Goal: Check status: Check status

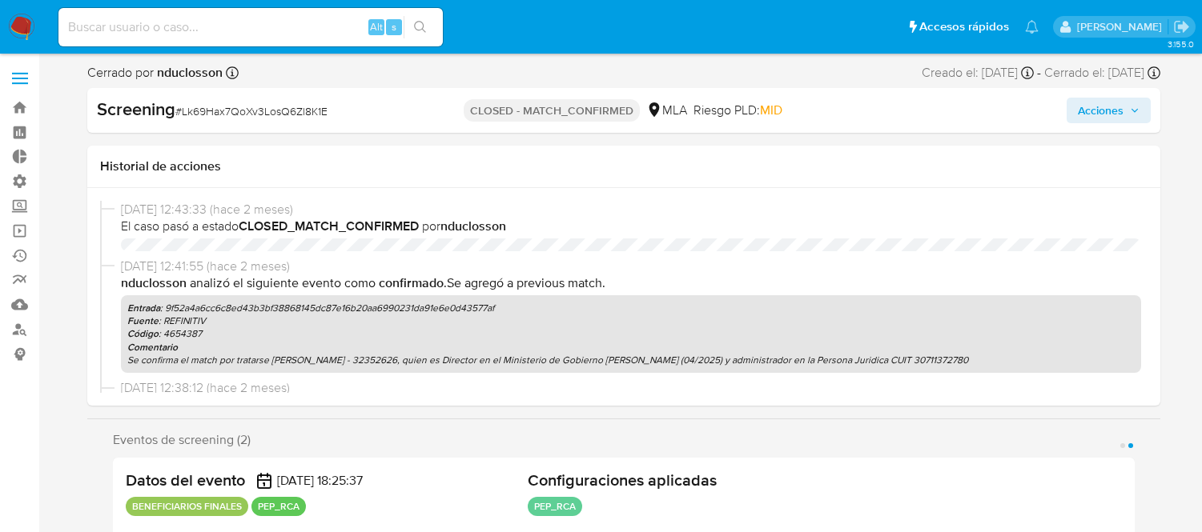
select select "10"
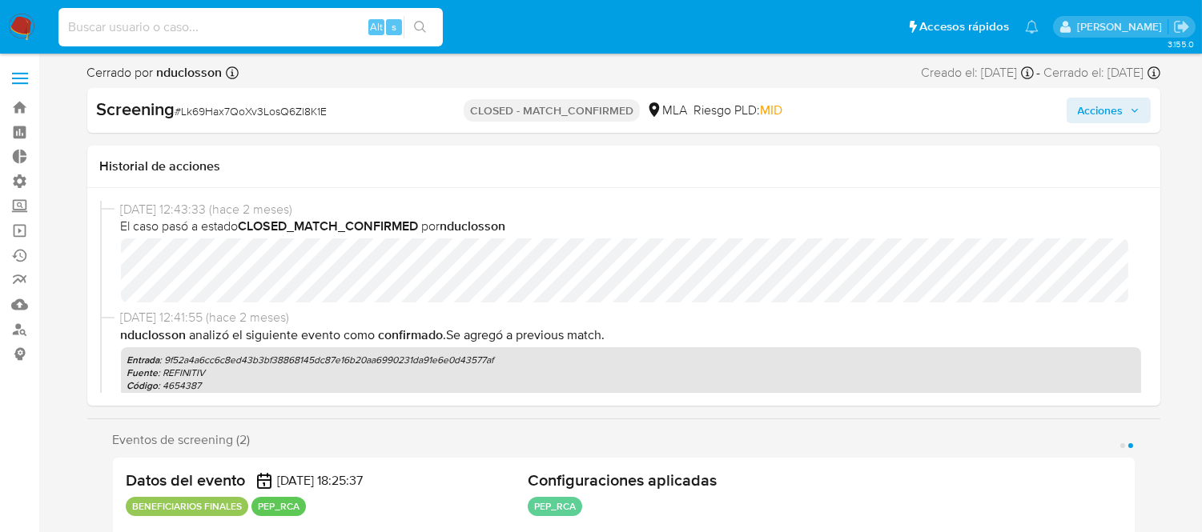
click at [82, 29] on input at bounding box center [250, 27] width 384 height 21
type input "zoebreuer"
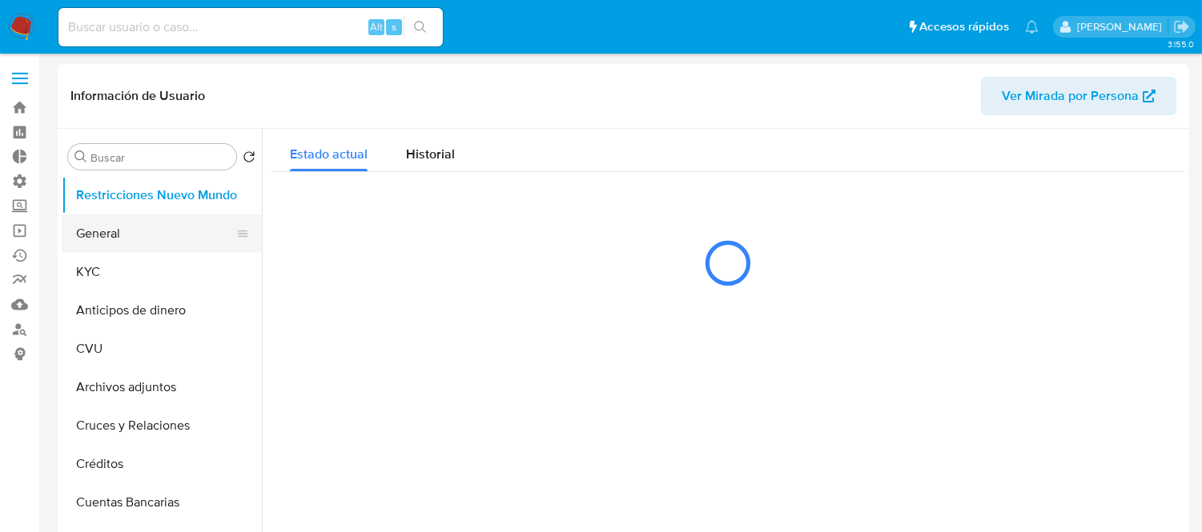
click at [104, 237] on button "General" at bounding box center [155, 234] width 187 height 38
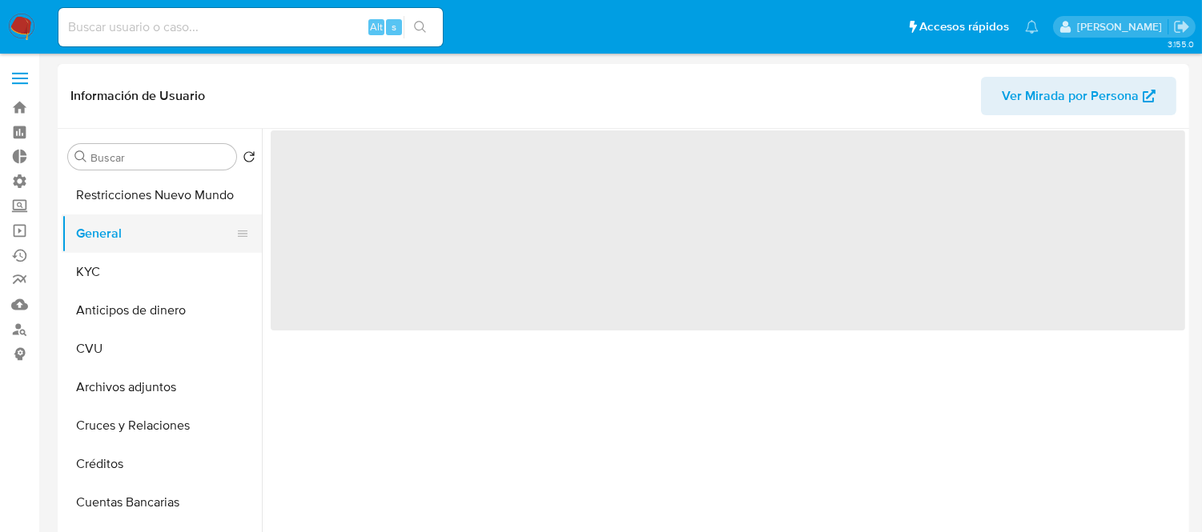
select select "10"
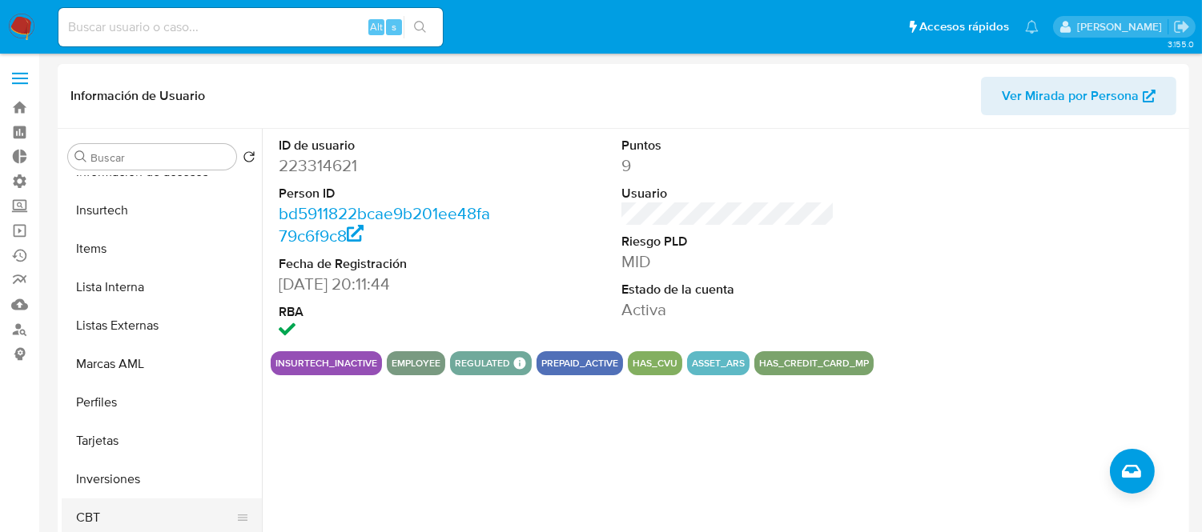
scroll to position [89, 0]
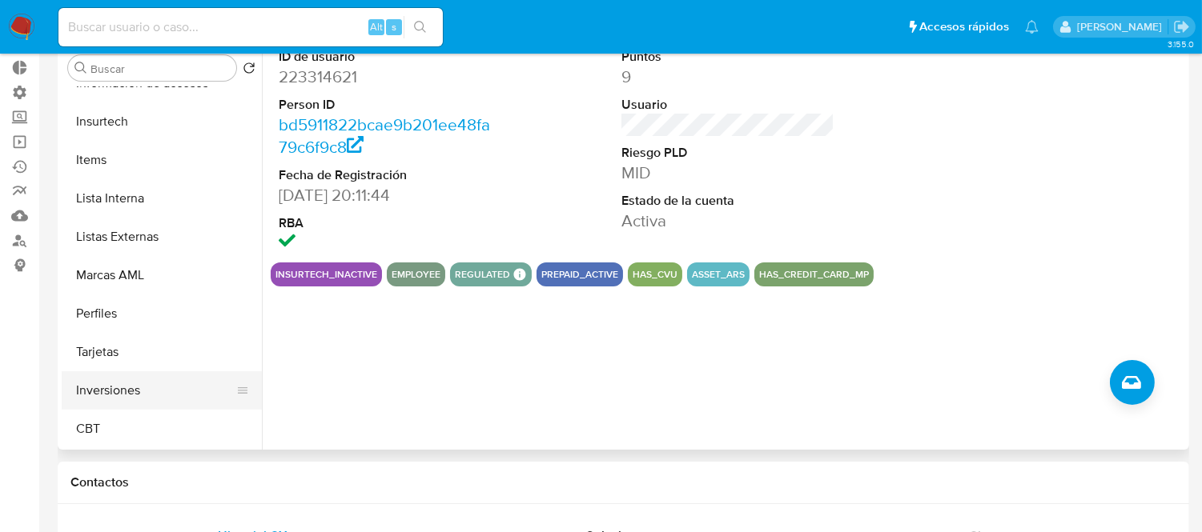
click at [144, 390] on button "Inversiones" at bounding box center [155, 391] width 187 height 38
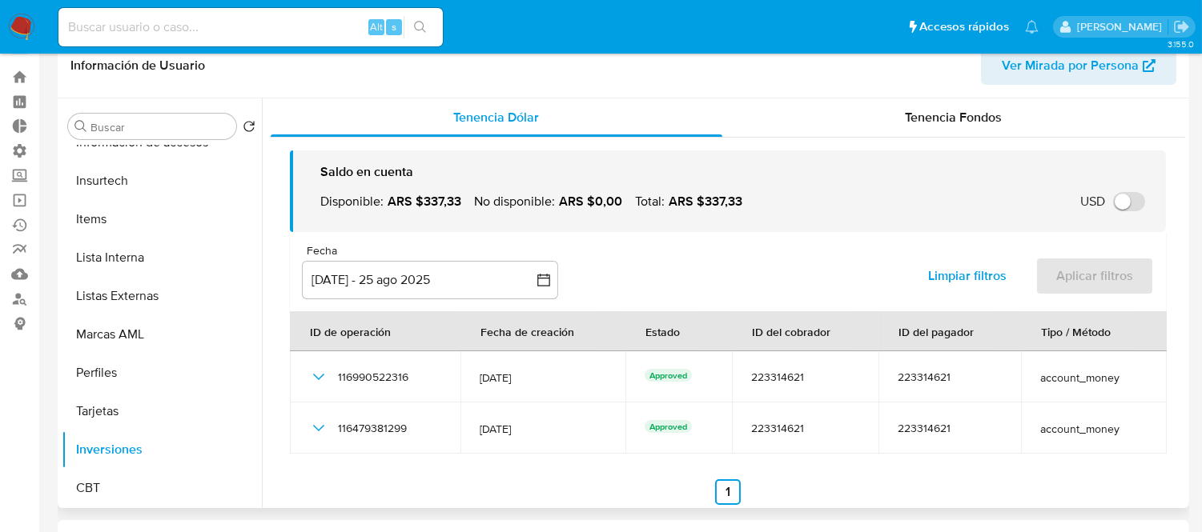
scroll to position [0, 0]
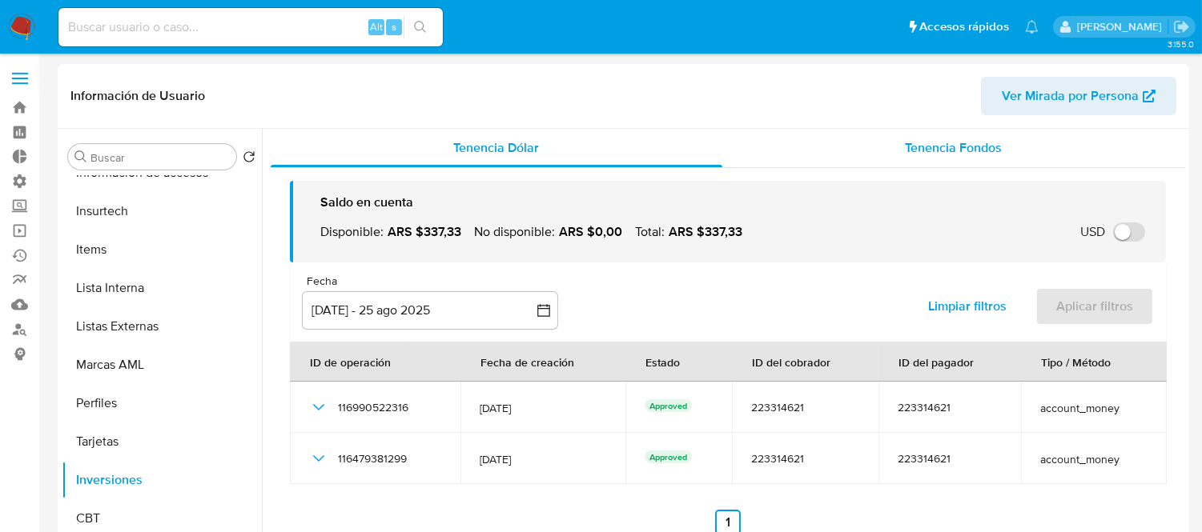
click at [906, 139] on span "Tenencia Fondos" at bounding box center [954, 148] width 97 height 18
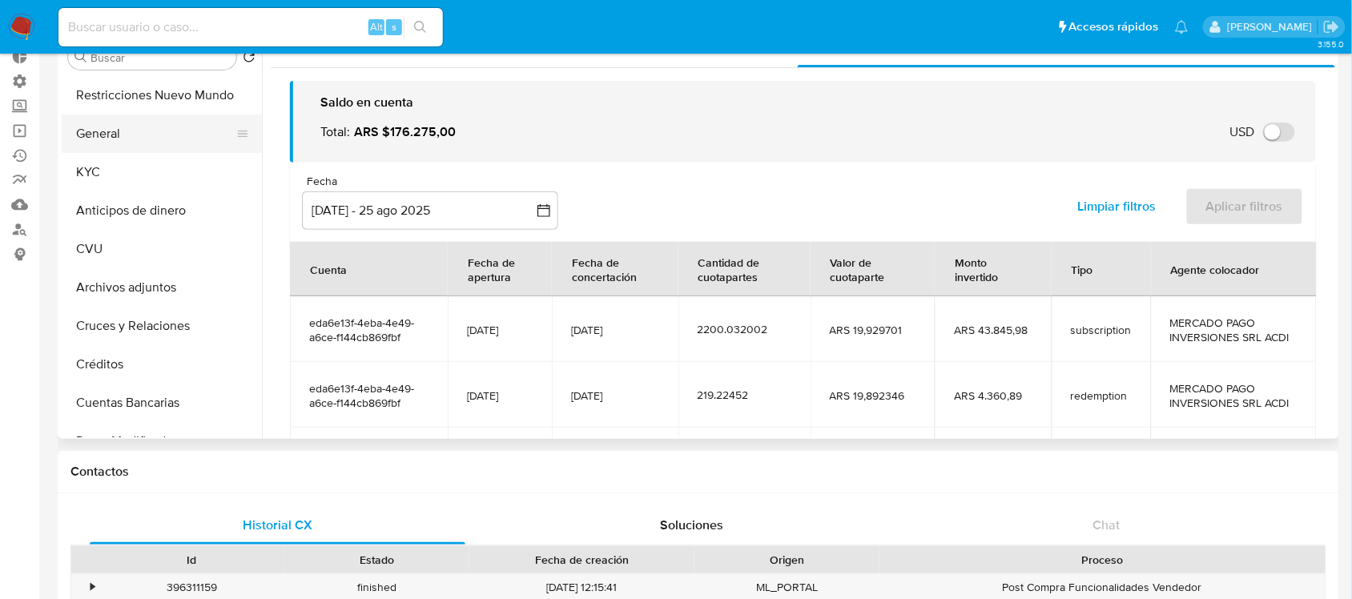
click at [100, 126] on button "General" at bounding box center [155, 134] width 187 height 38
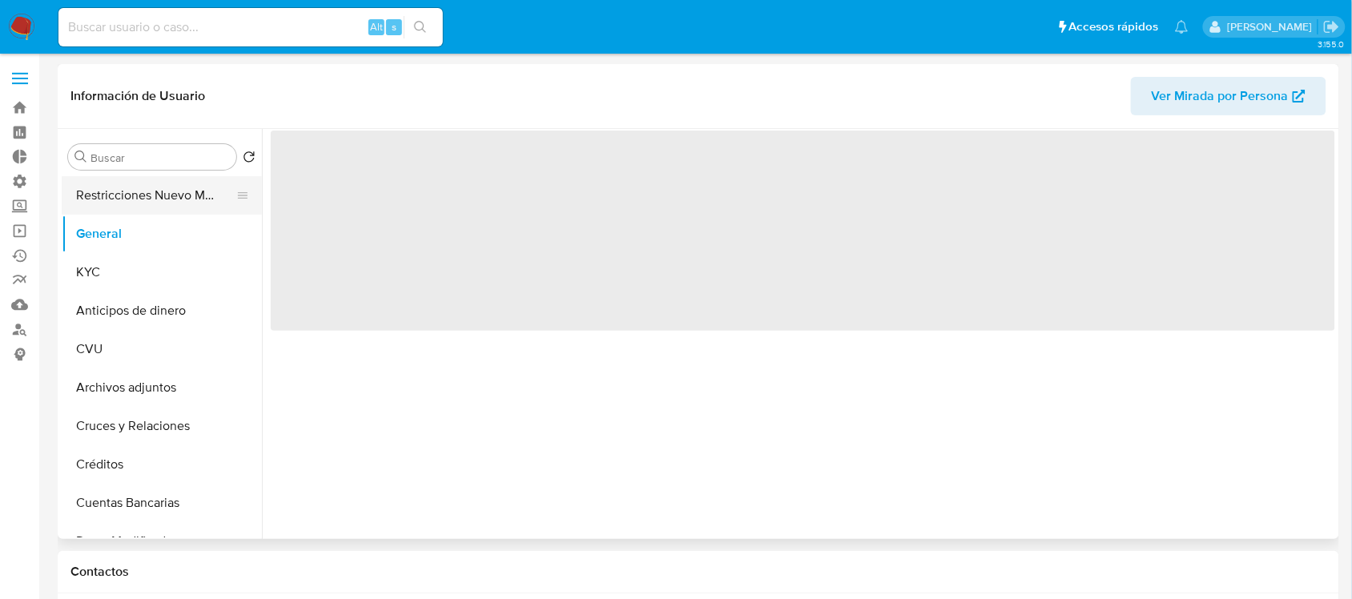
click at [98, 202] on button "Restricciones Nuevo Mundo" at bounding box center [155, 195] width 187 height 38
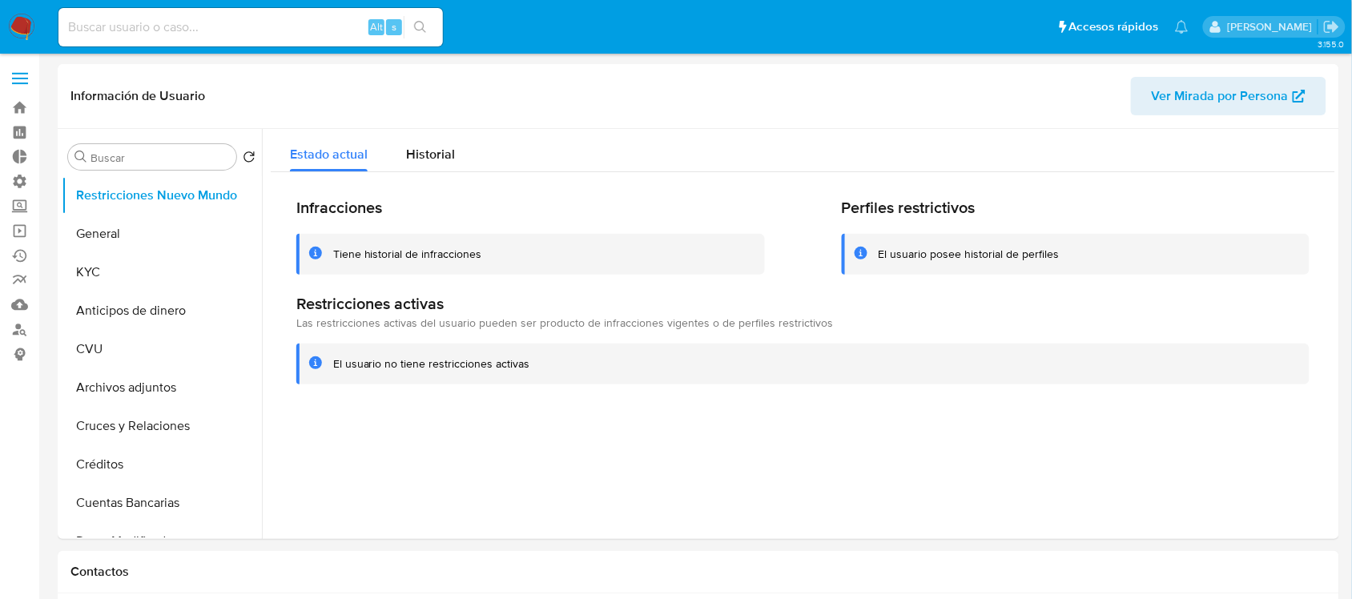
click at [169, 22] on input at bounding box center [250, 27] width 384 height 21
paste input "2638674664"
type input "2638674664"
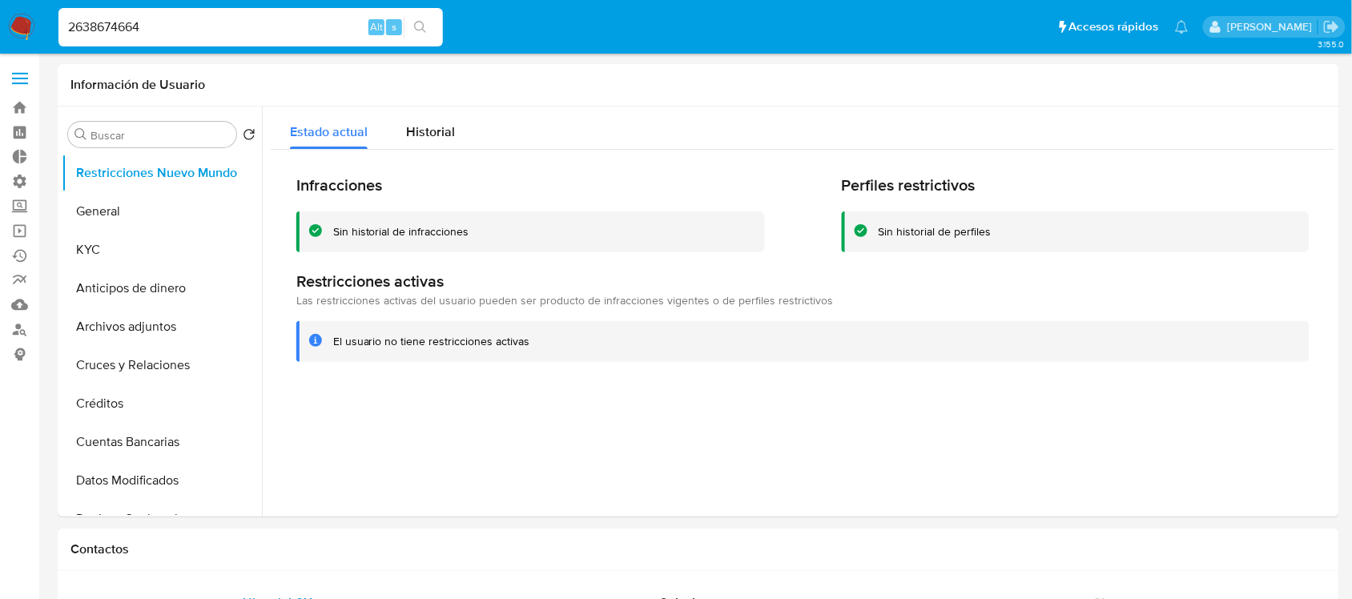
select select "10"
click at [126, 217] on button "General" at bounding box center [155, 211] width 187 height 38
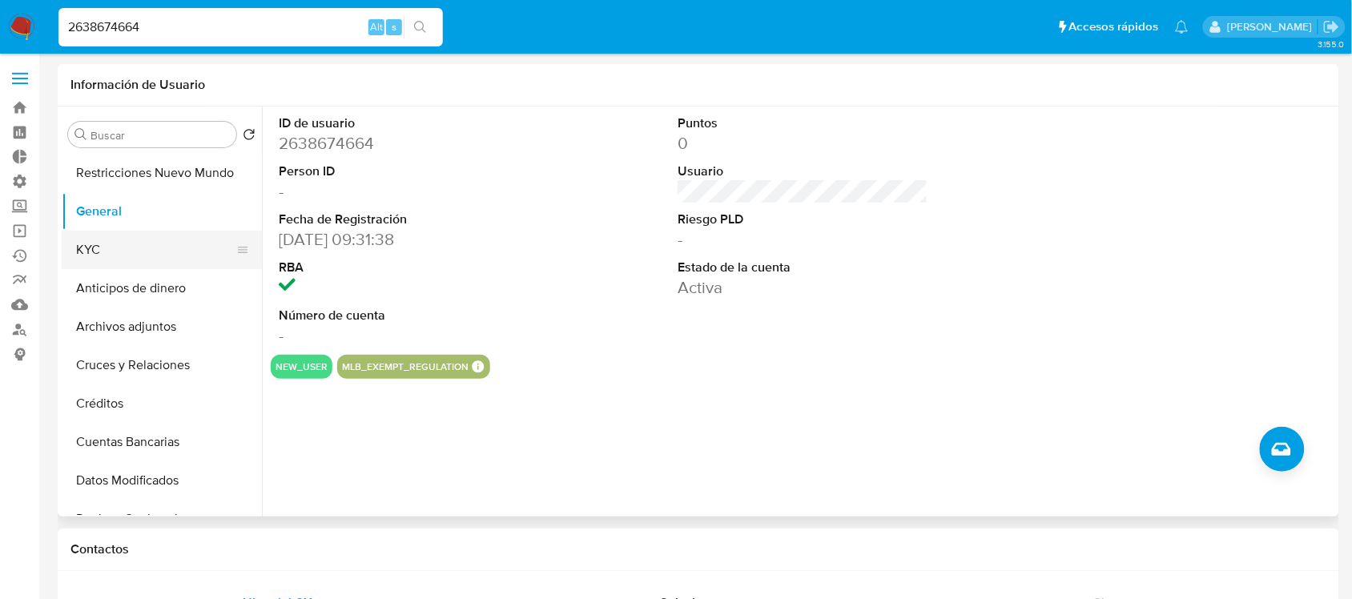
click at [126, 250] on button "KYC" at bounding box center [155, 250] width 187 height 38
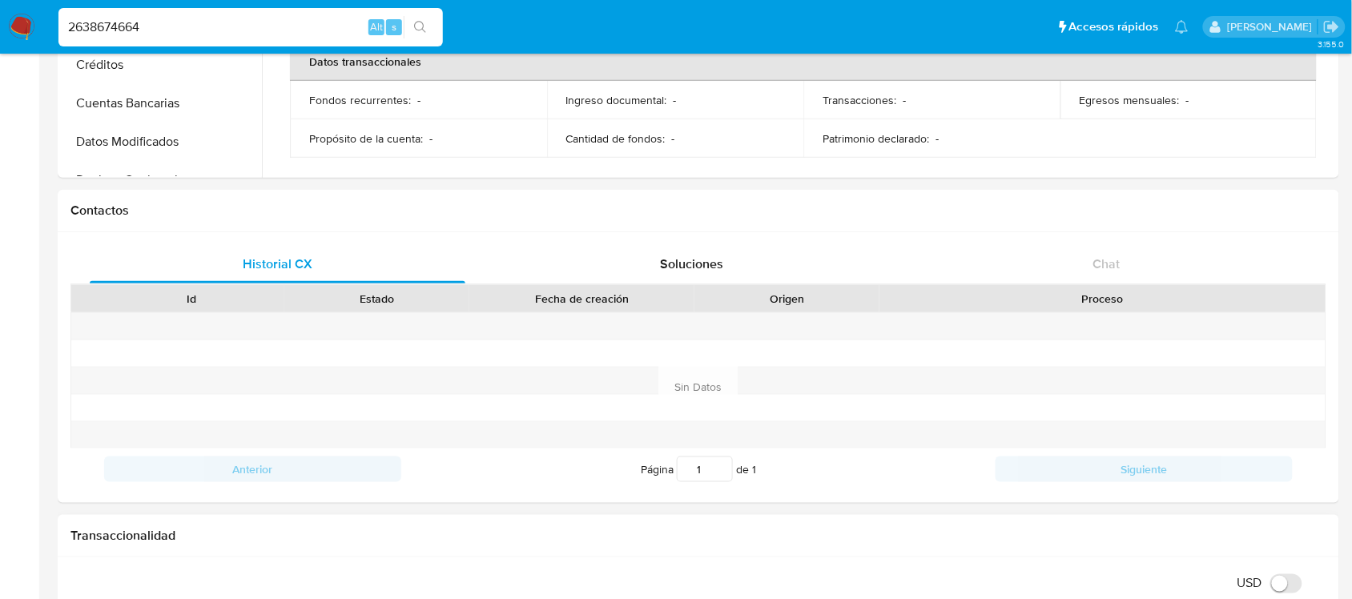
scroll to position [801, 0]
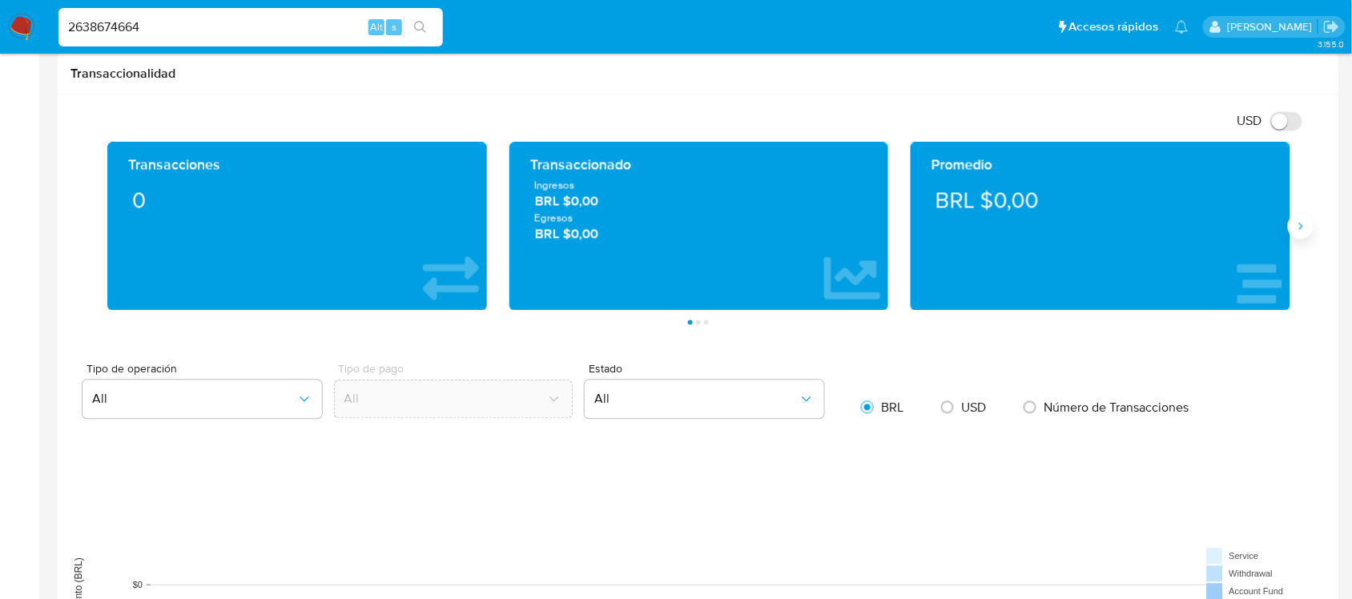
click at [1201, 230] on icon "Siguiente" at bounding box center [1300, 226] width 13 height 13
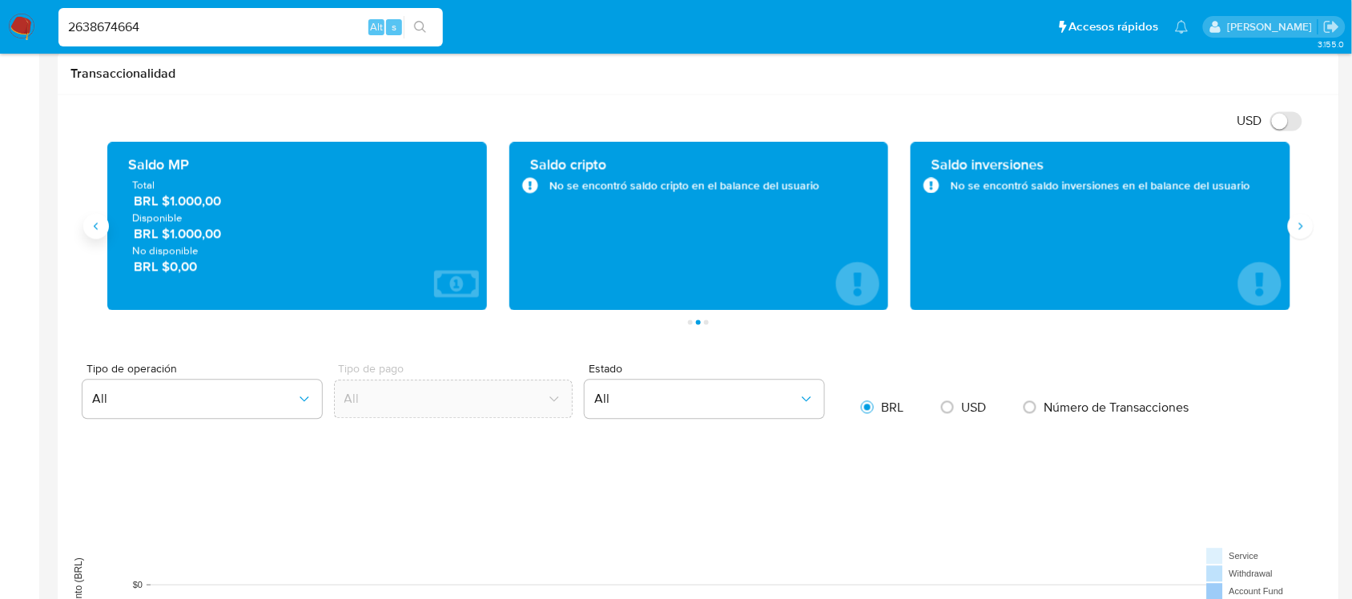
click at [94, 226] on icon "Anterior" at bounding box center [96, 226] width 13 height 13
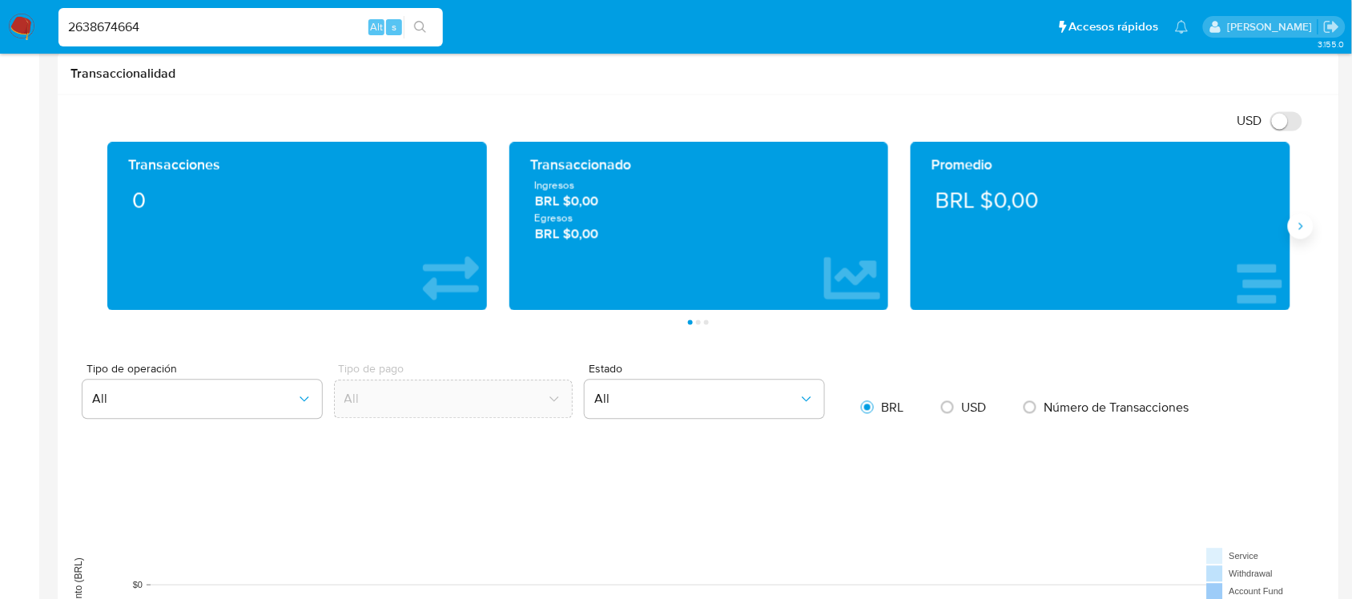
click at [1201, 232] on icon "Siguiente" at bounding box center [1300, 226] width 13 height 13
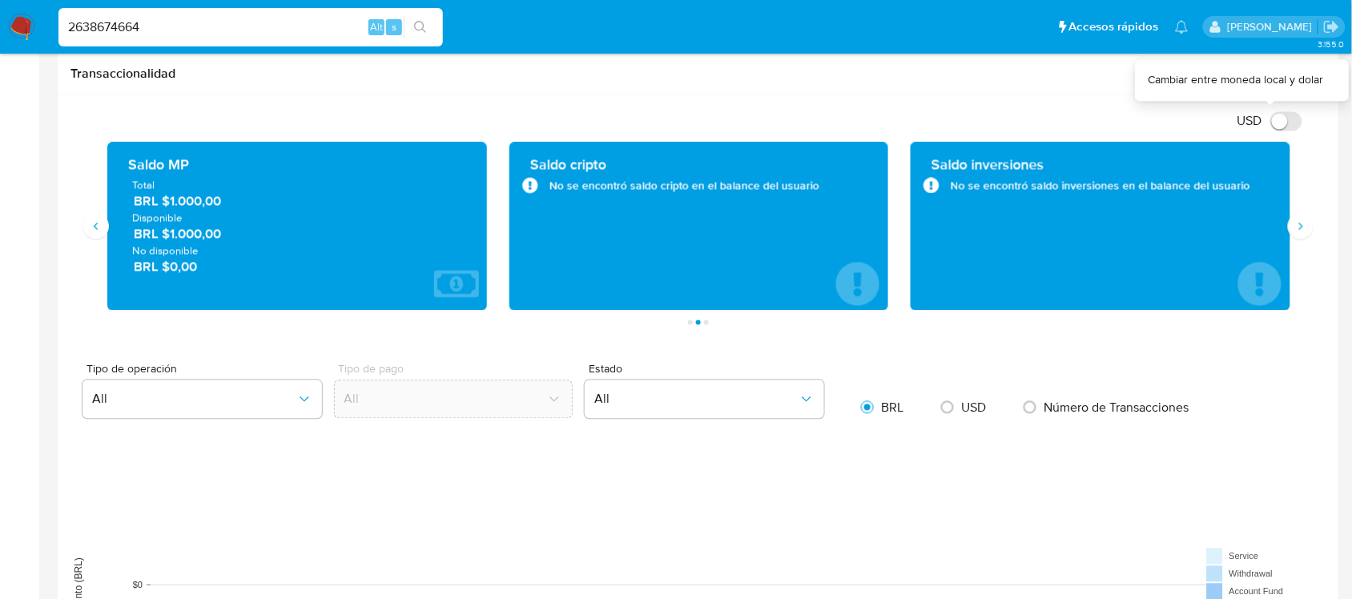
click at [1201, 129] on input "USD" at bounding box center [1286, 121] width 32 height 19
checkbox input "false"
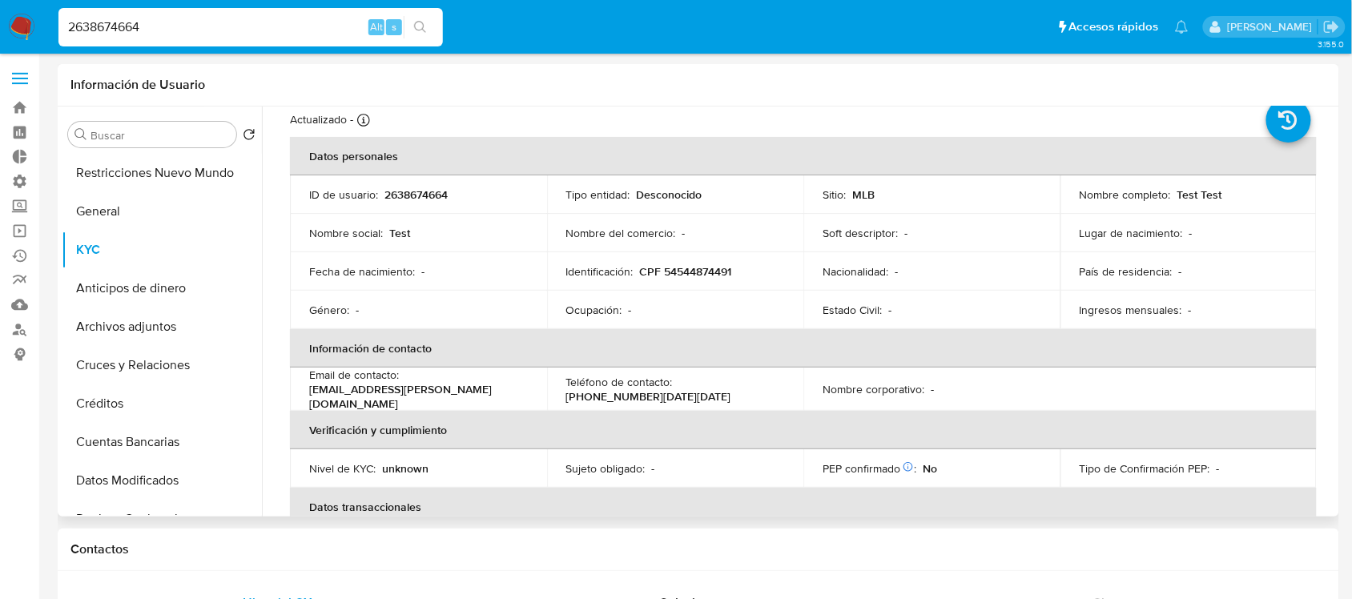
scroll to position [0, 0]
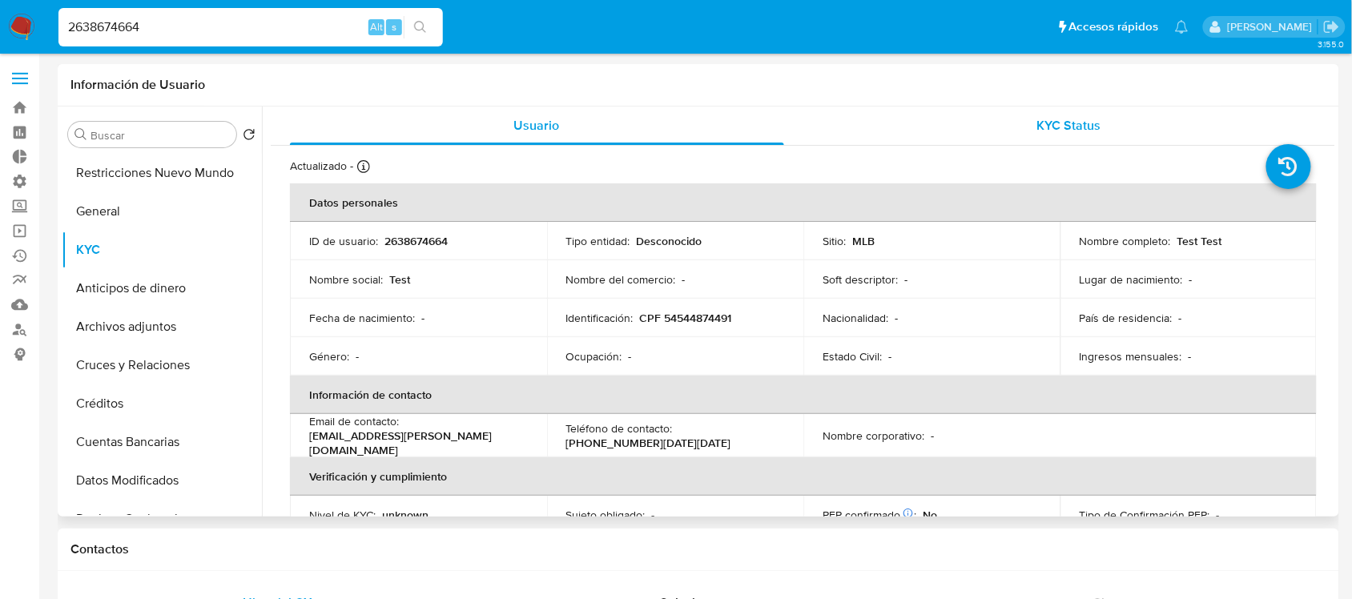
click at [1098, 108] on div "KYC Status" at bounding box center [1069, 125] width 494 height 38
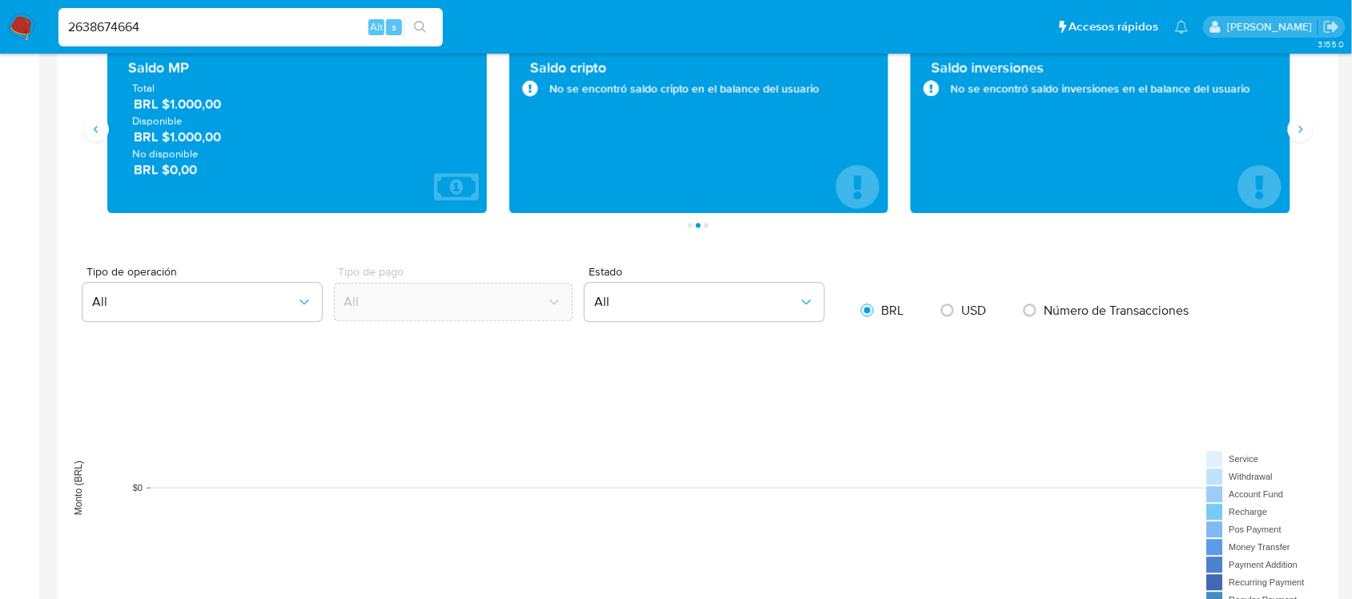
scroll to position [745, 0]
